Goal: Task Accomplishment & Management: Manage account settings

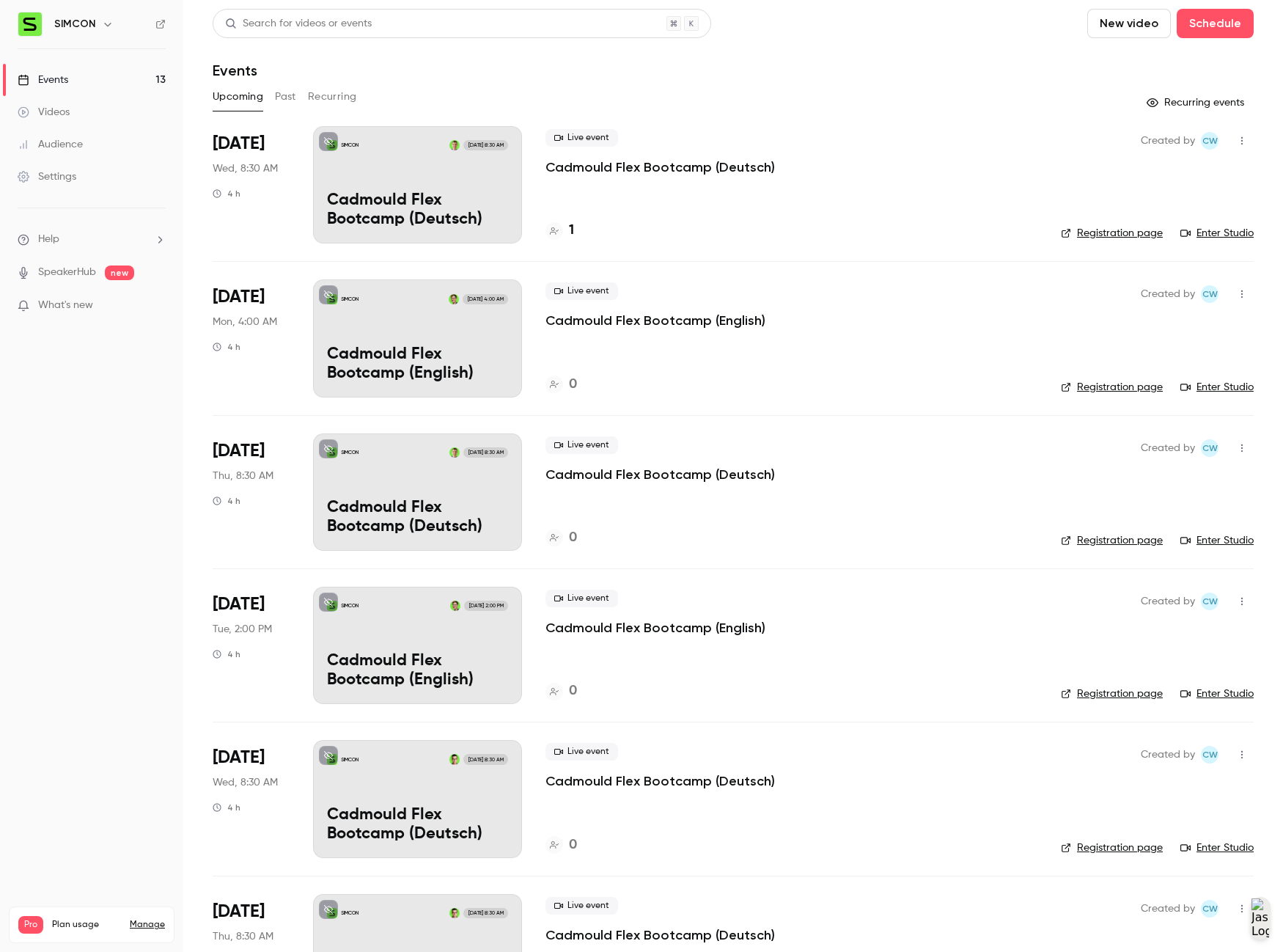
click at [506, 340] on div "SIMCON [DATE] 4:00 AM Cadmould Flex Bootcamp (English)" at bounding box center [417, 338] width 209 height 118
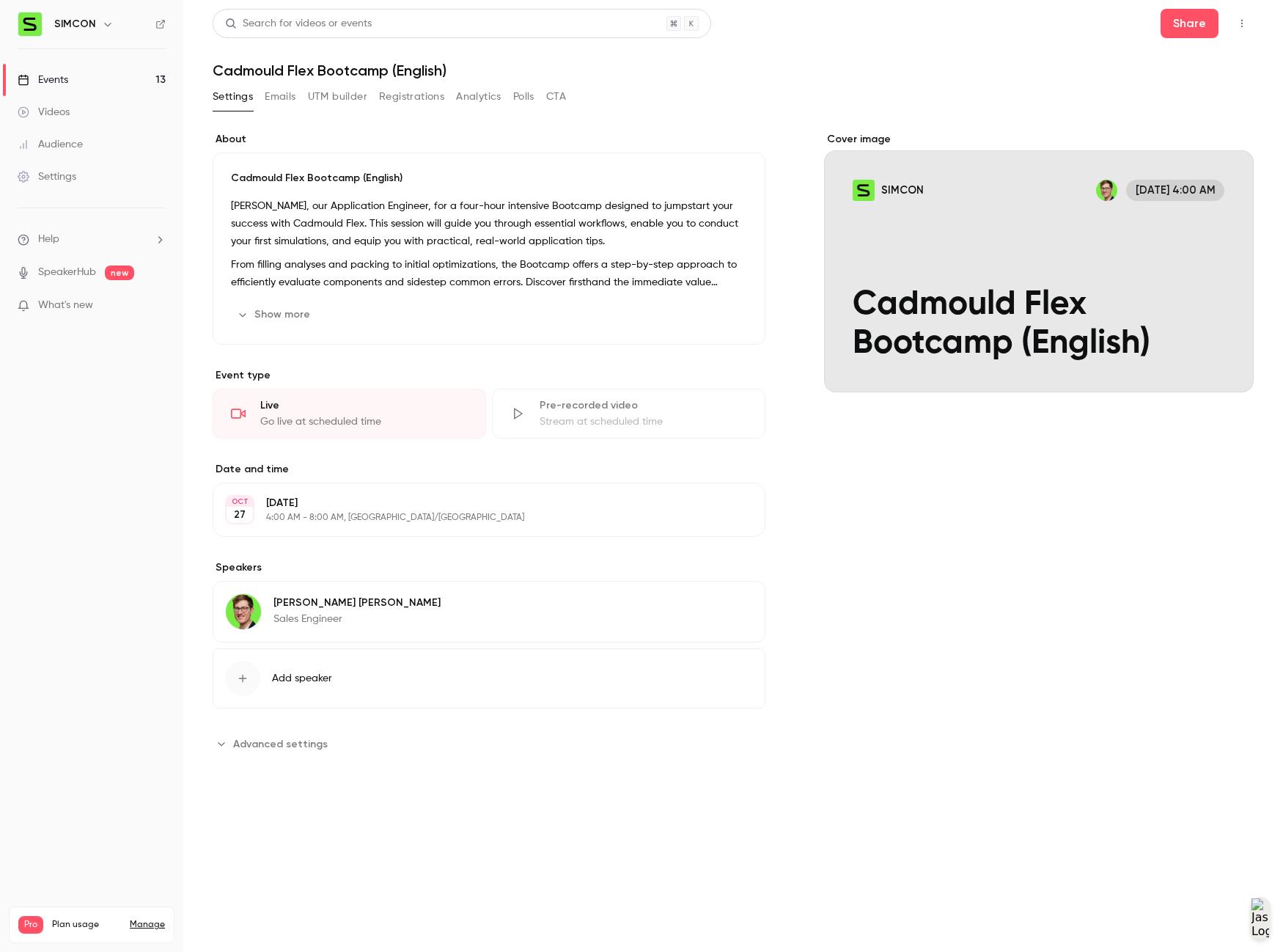
click at [136, 85] on link "Events 13" at bounding box center [91, 80] width 183 height 32
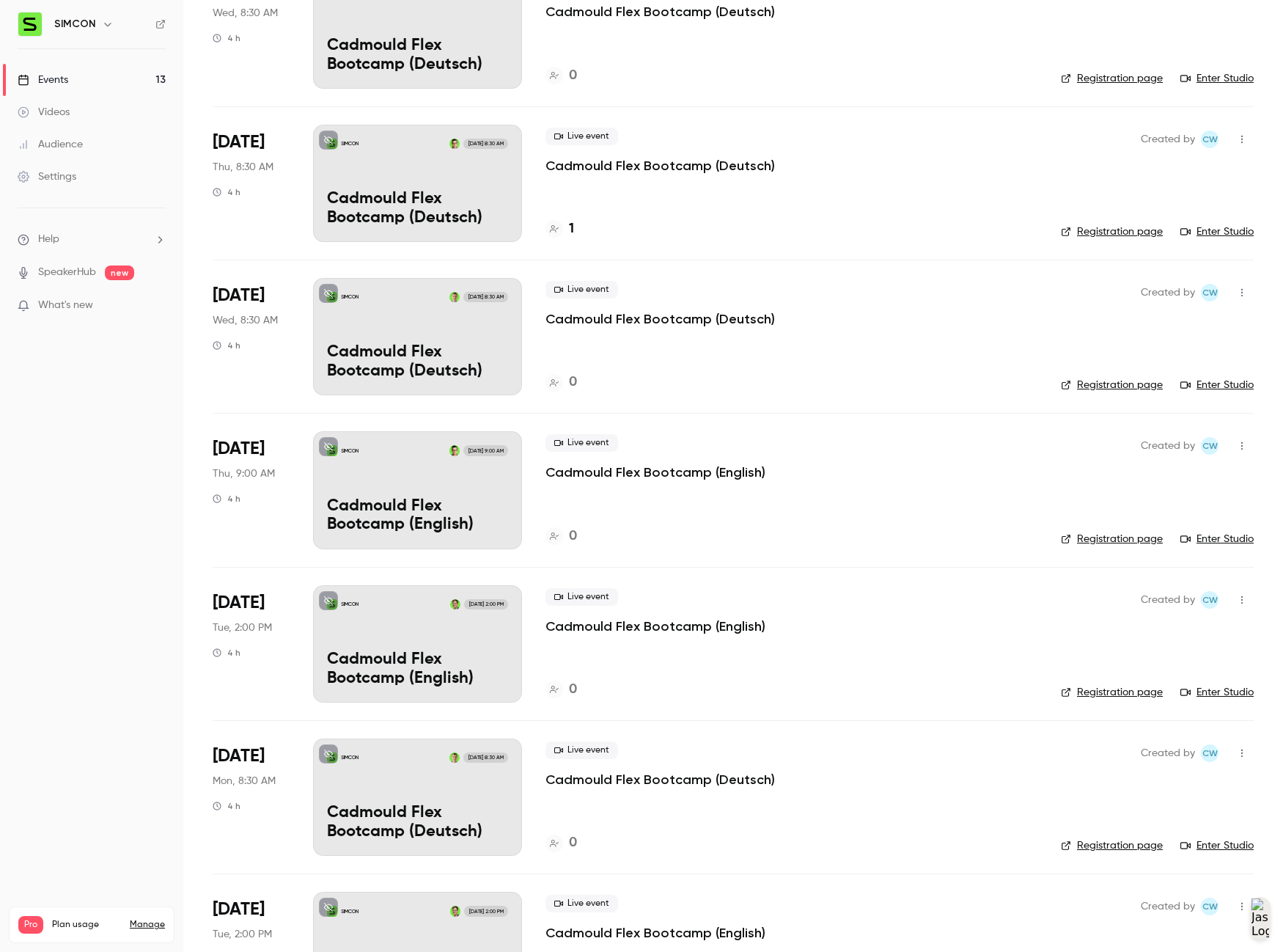
scroll to position [1160, 0]
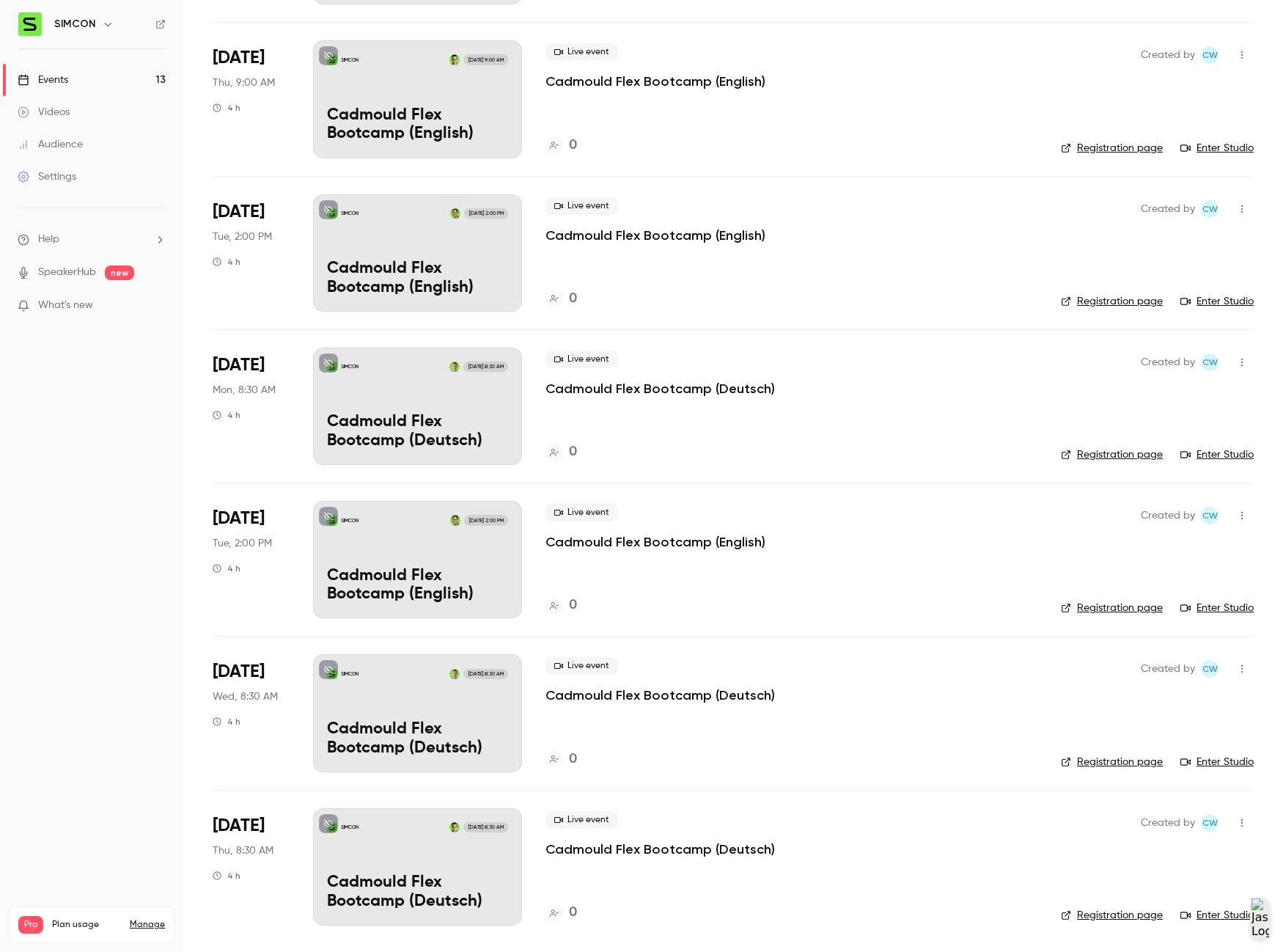
click at [448, 692] on div "SIMCON [DATE] 8:30 AM Cadmould Flex Bootcamp (Deutsch)" at bounding box center [417, 713] width 209 height 118
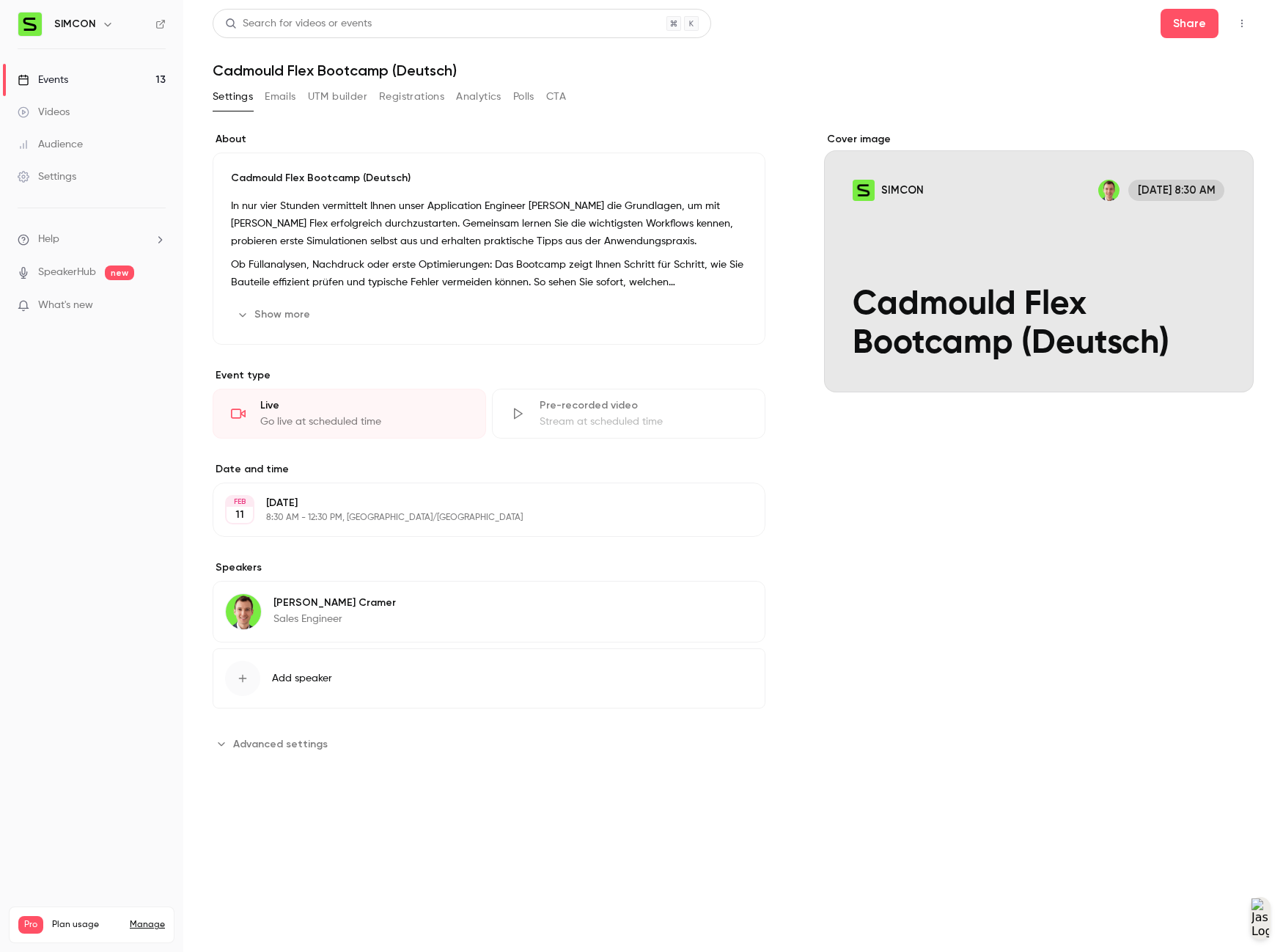
click at [318, 676] on span "Add speaker" at bounding box center [302, 678] width 60 height 14
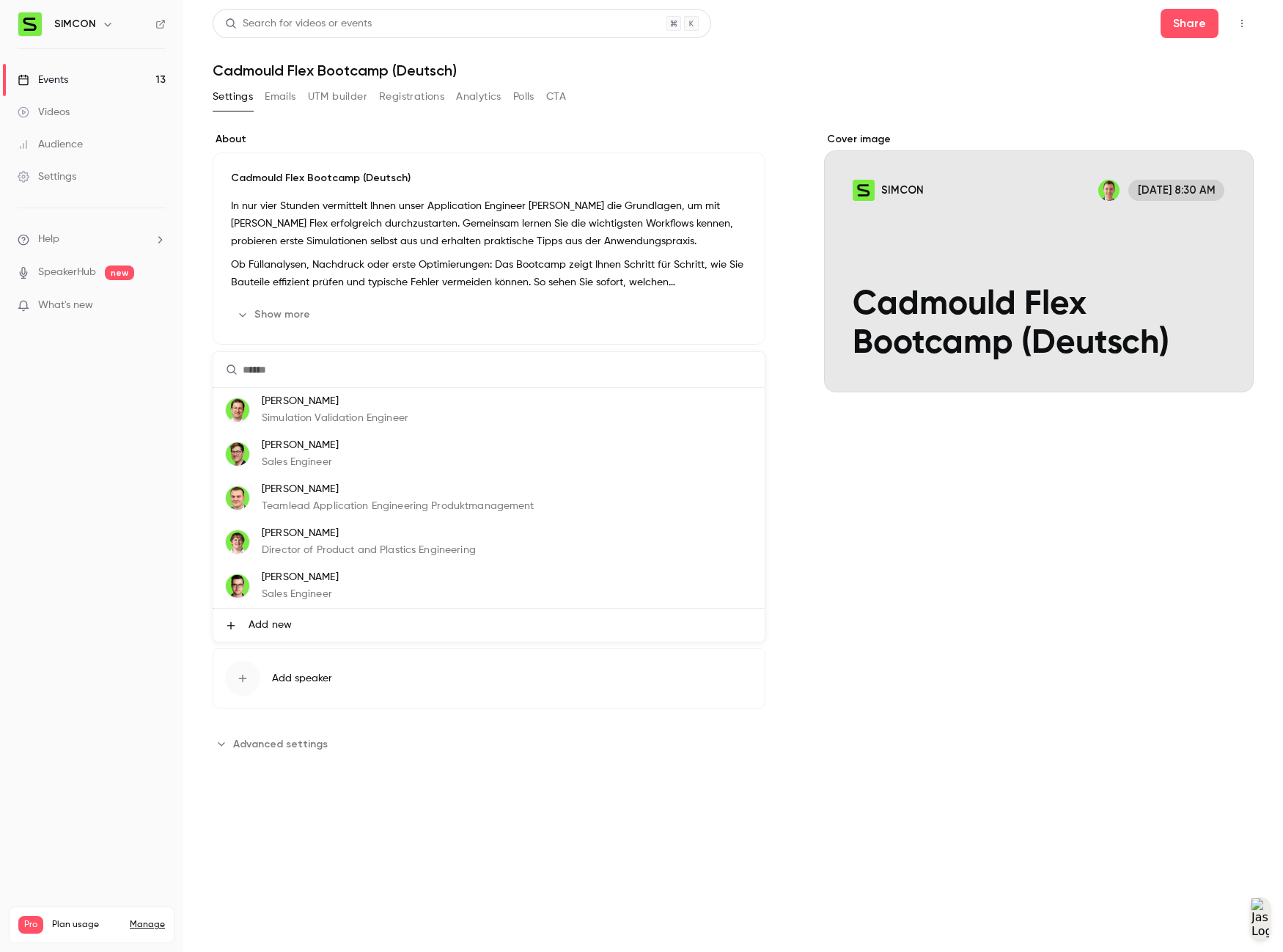
click at [954, 661] on div at bounding box center [641, 476] width 1283 height 952
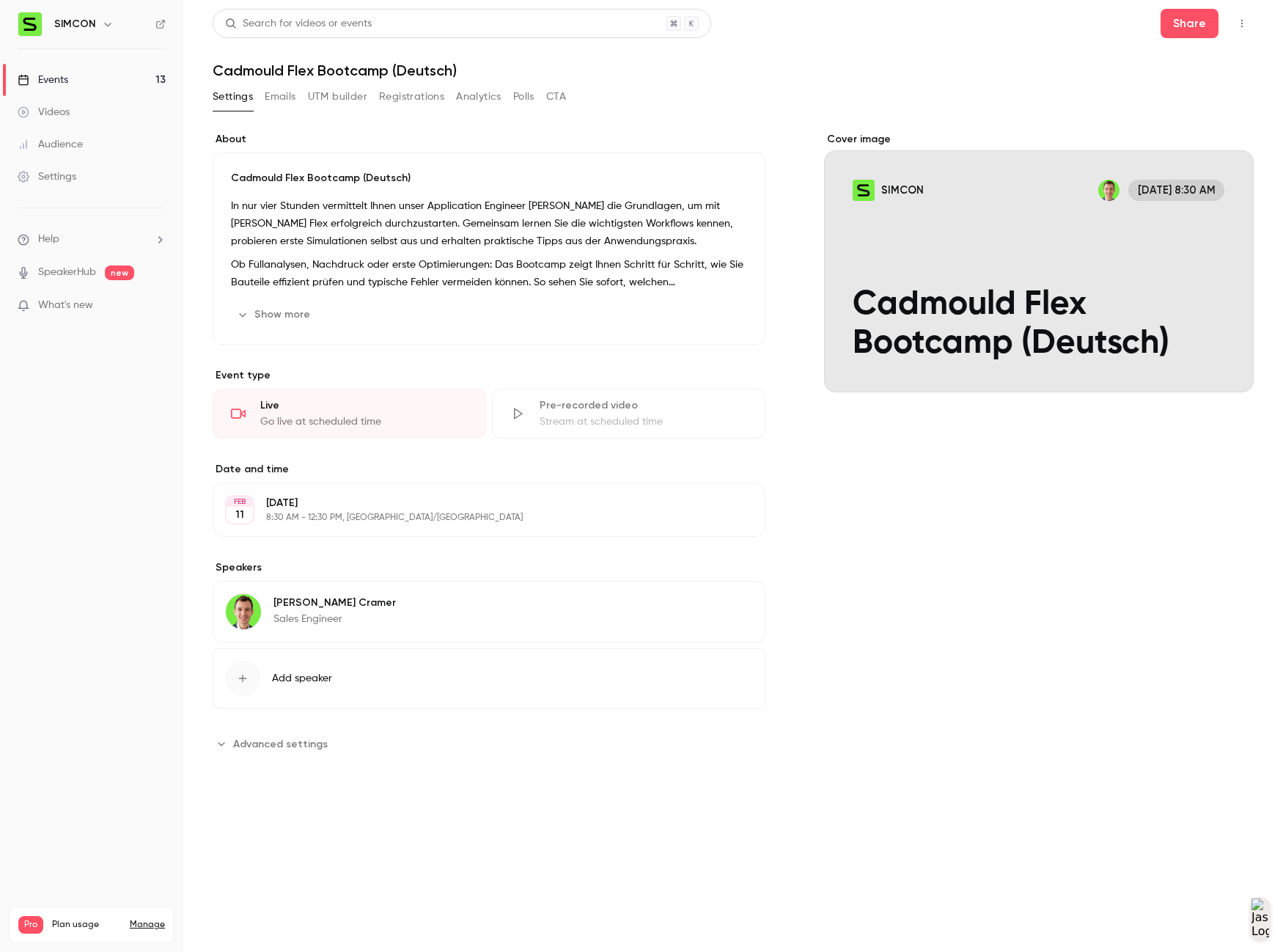
click at [77, 91] on link "Events 13" at bounding box center [91, 80] width 183 height 32
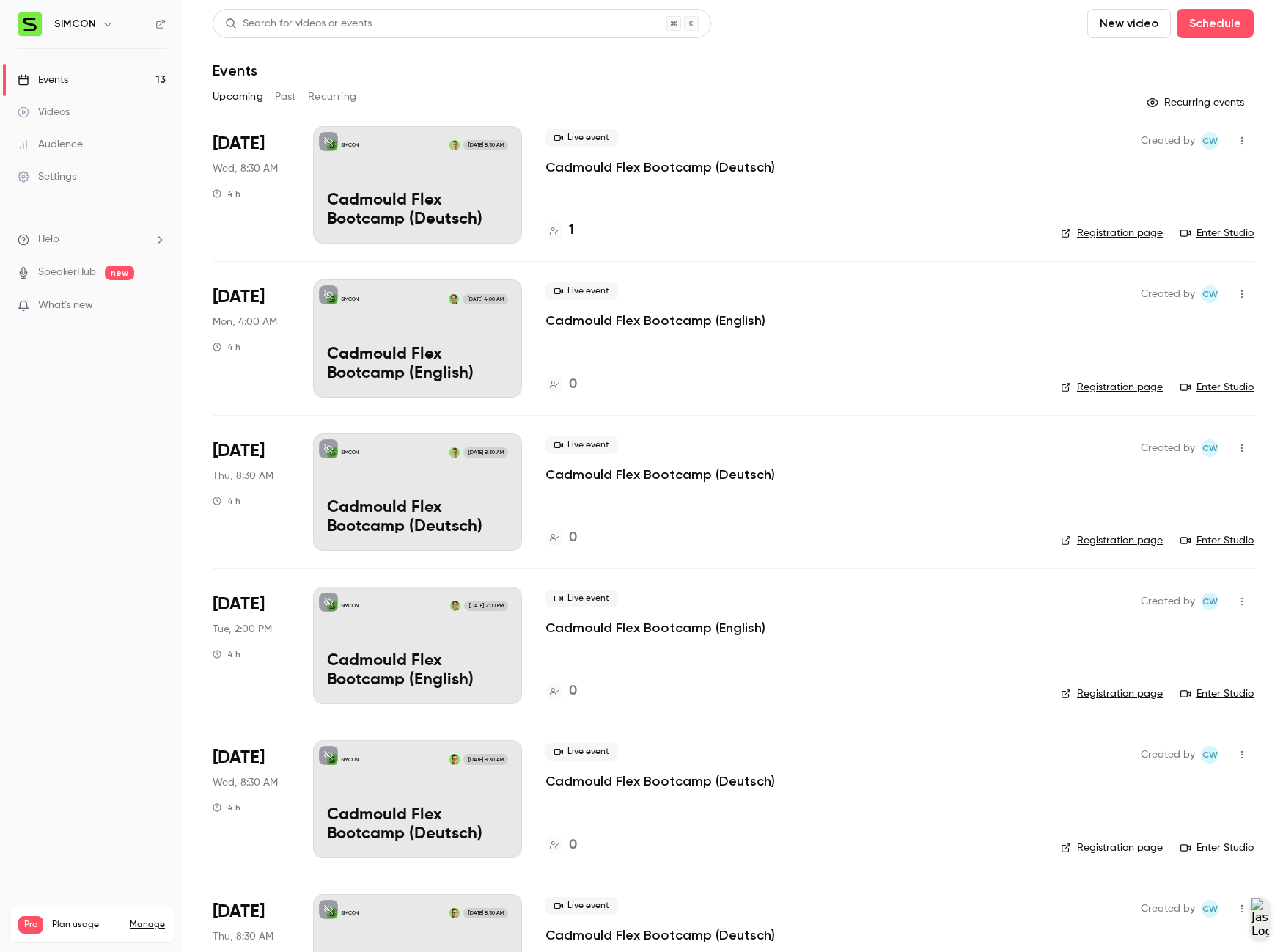
click at [69, 390] on nav "SIMCON Events 13 Videos Audience Settings Help SpeakerHub new What's new Pro Pl…" at bounding box center [91, 476] width 183 height 952
click at [87, 21] on h6 "SIMCON" at bounding box center [75, 23] width 41 height 14
